Goal: Information Seeking & Learning: Learn about a topic

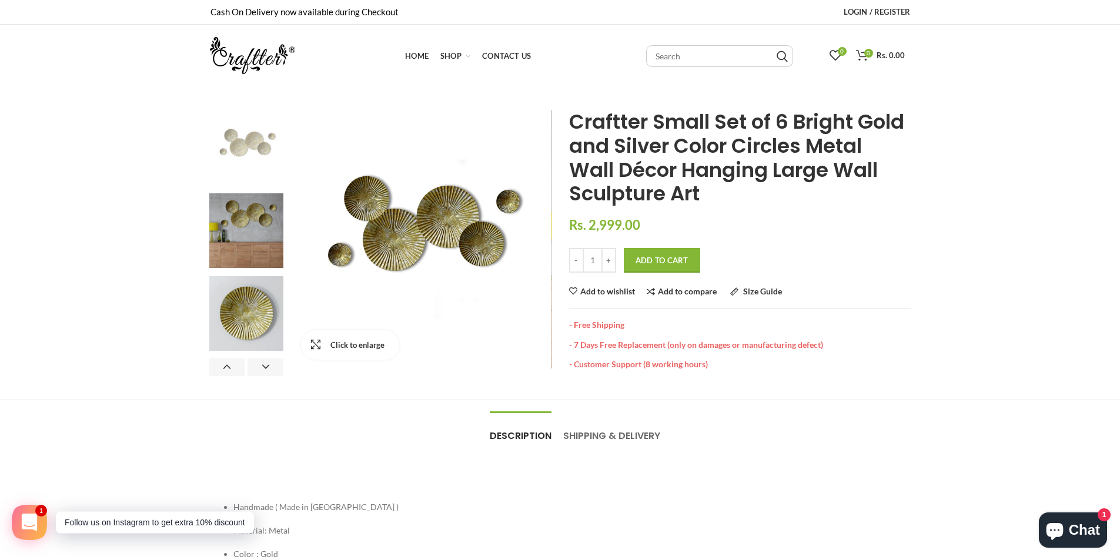
click at [308, 352] on link "Click to enlarge" at bounding box center [350, 344] width 98 height 29
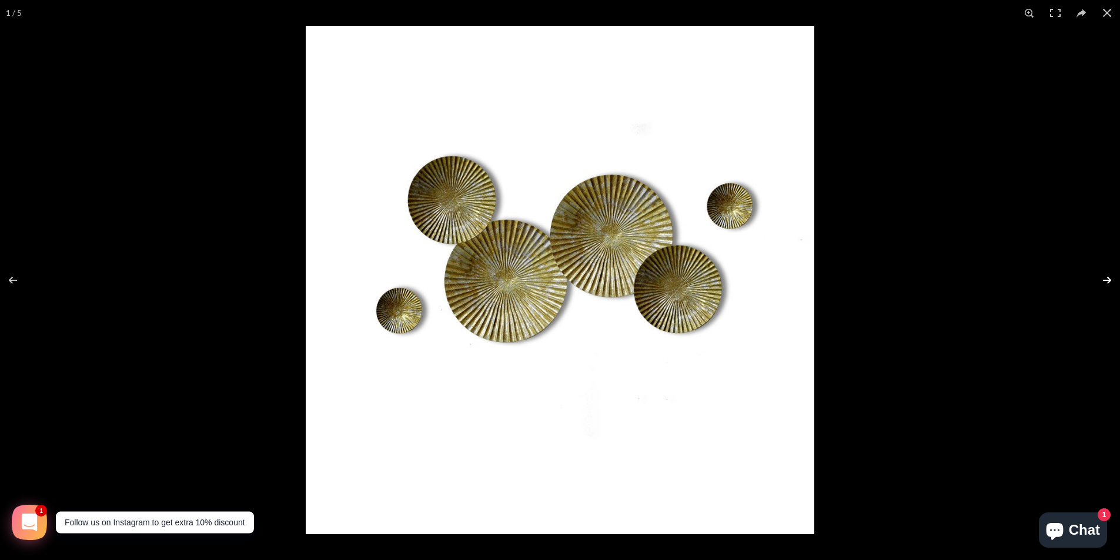
click at [1100, 281] on button at bounding box center [1099, 280] width 41 height 59
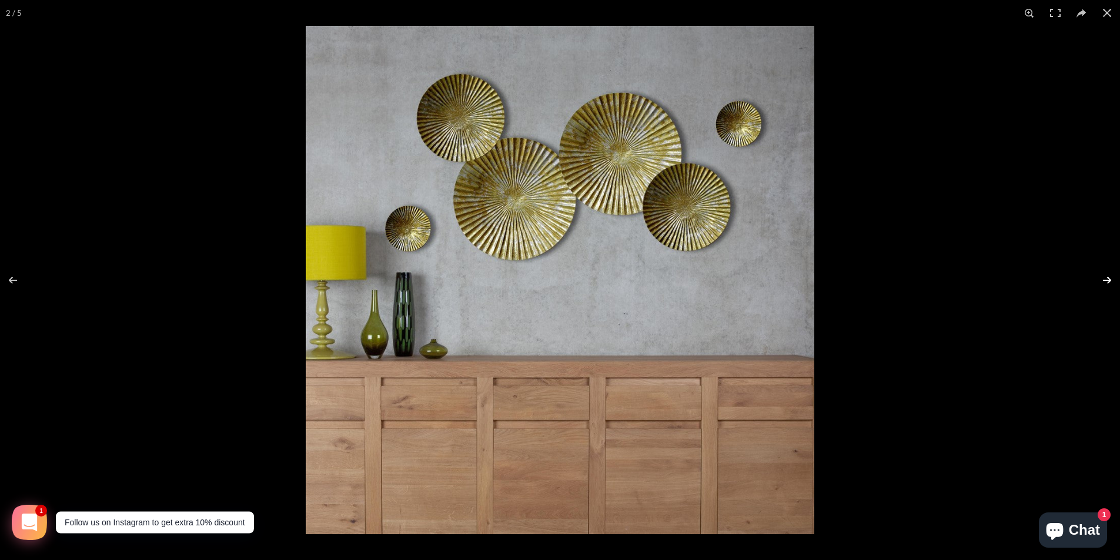
click at [1106, 285] on button at bounding box center [1099, 280] width 41 height 59
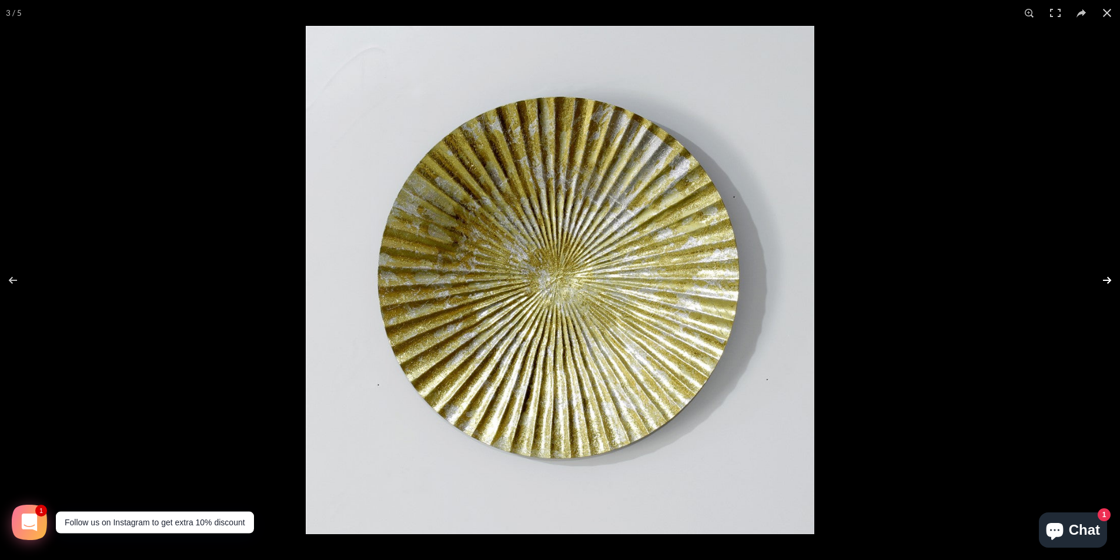
click at [1103, 282] on button at bounding box center [1099, 280] width 41 height 59
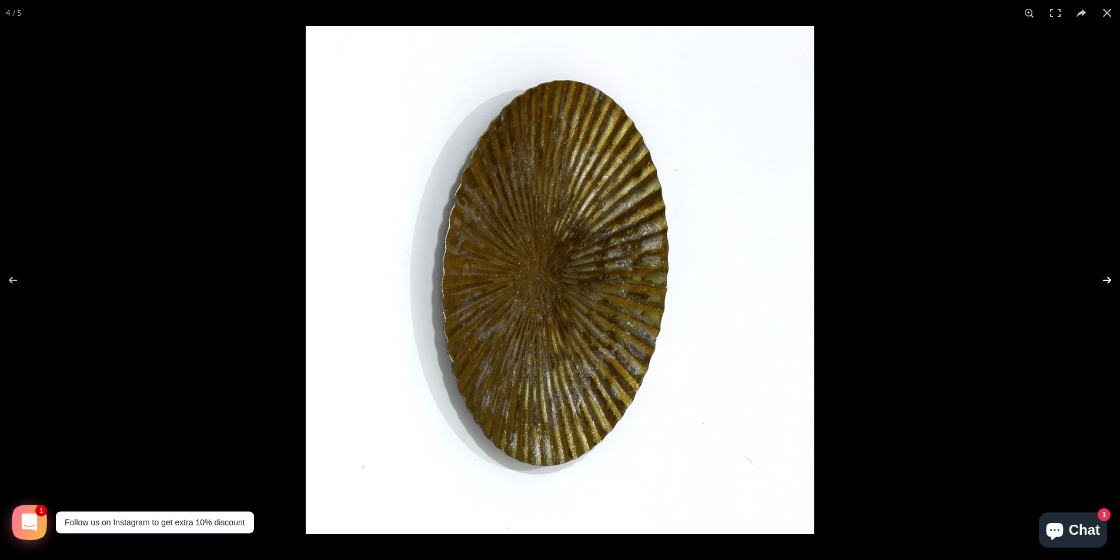
click at [1100, 281] on button at bounding box center [1099, 280] width 41 height 59
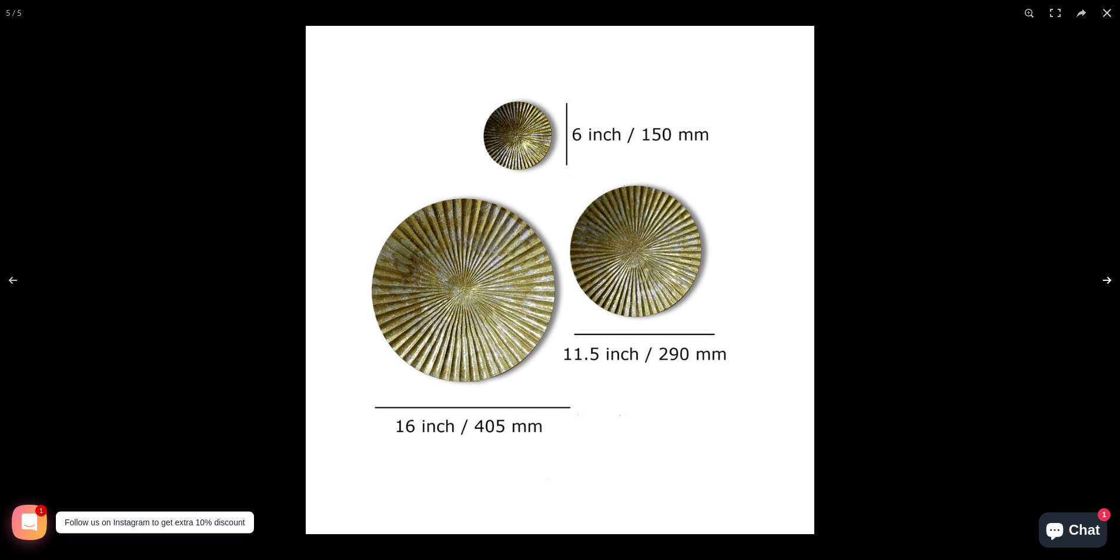
click at [1099, 277] on button at bounding box center [1099, 280] width 41 height 59
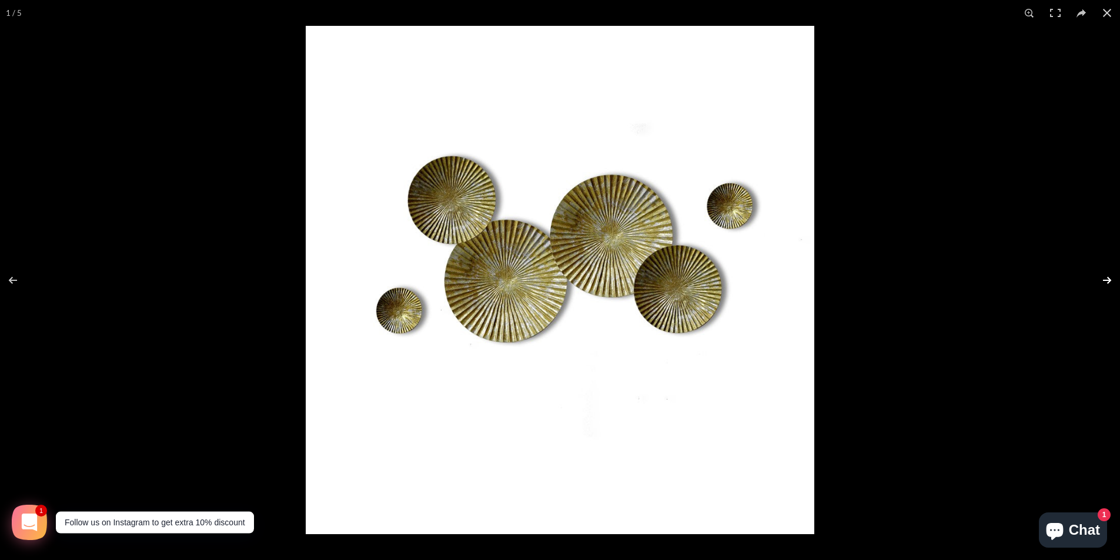
click at [1097, 279] on button at bounding box center [1099, 280] width 41 height 59
